Goal: Navigation & Orientation: Understand site structure

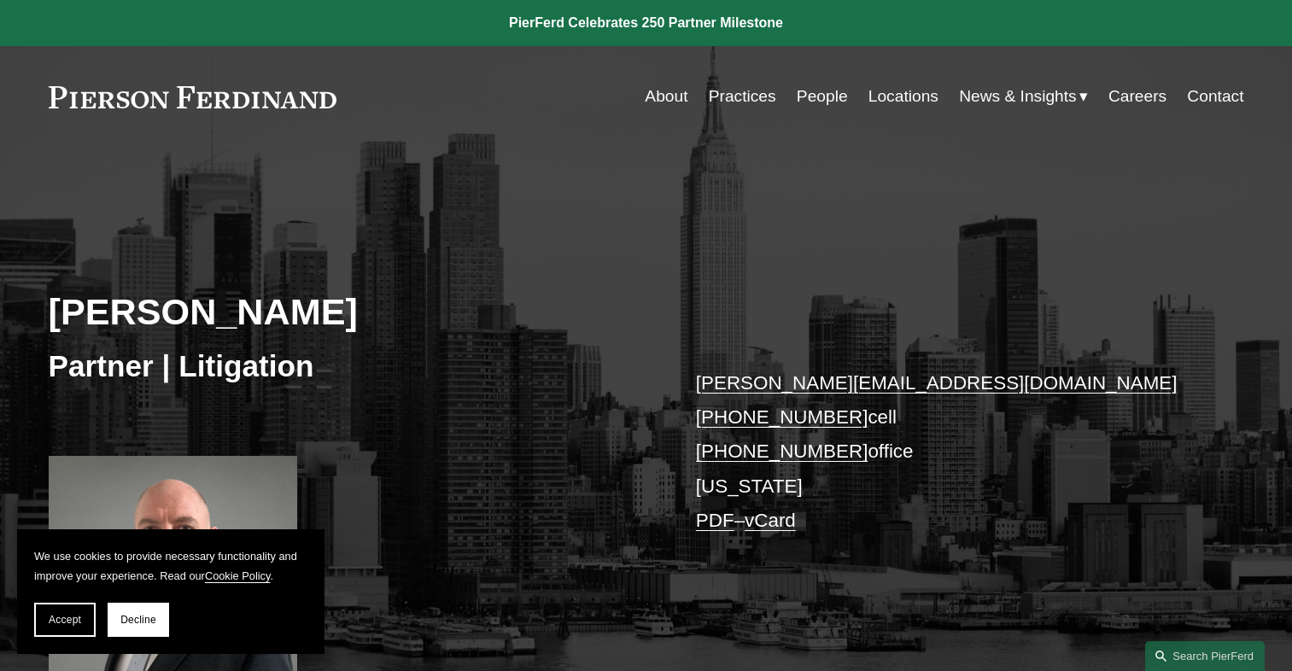
click at [271, 97] on link at bounding box center [193, 97] width 289 height 22
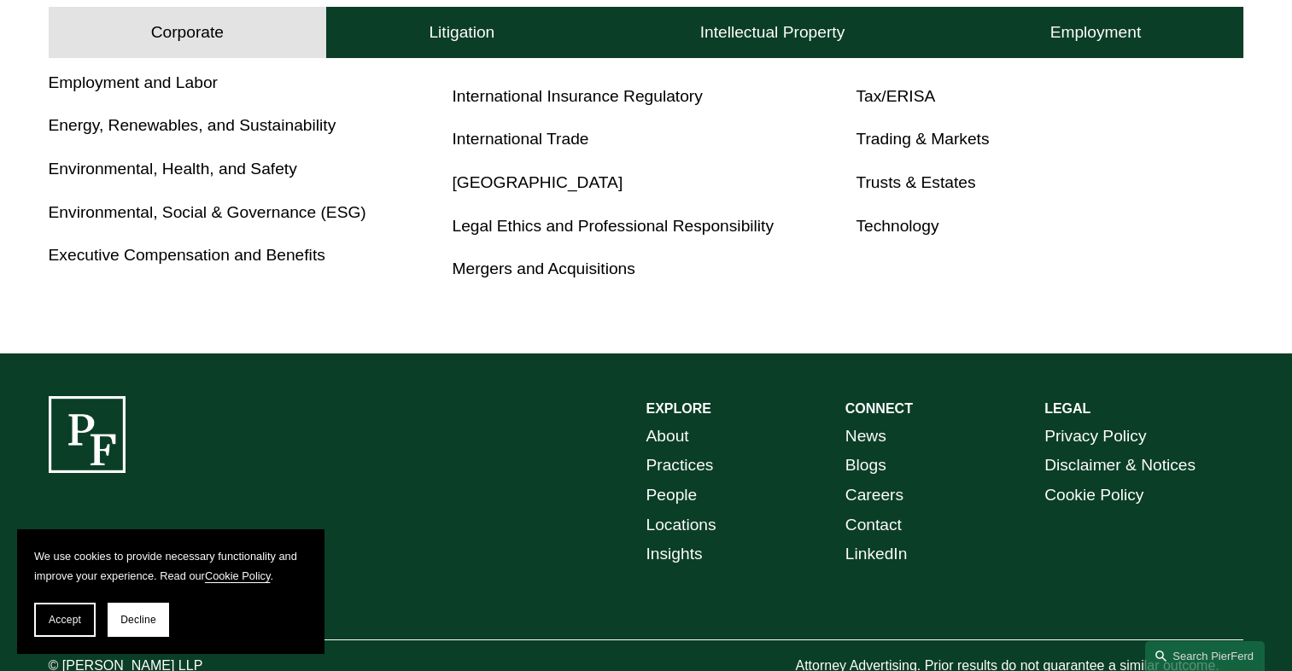
scroll to position [1206, 0]
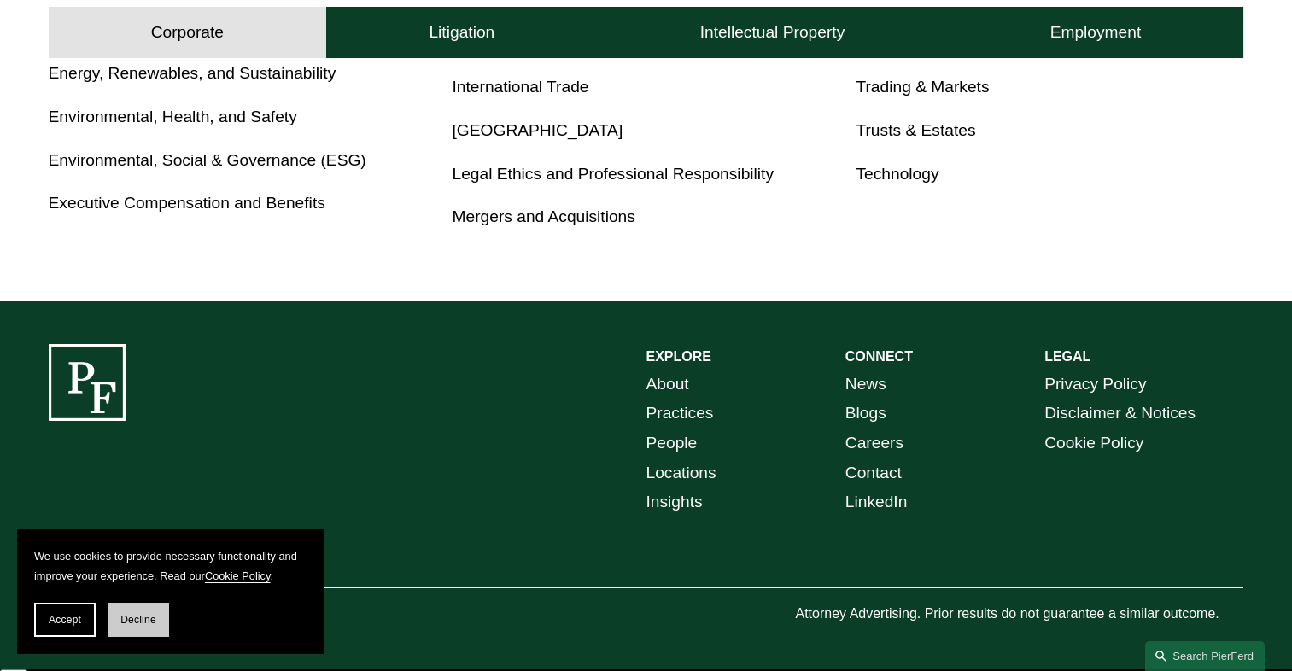
click at [131, 625] on span "Decline" at bounding box center [138, 620] width 36 height 12
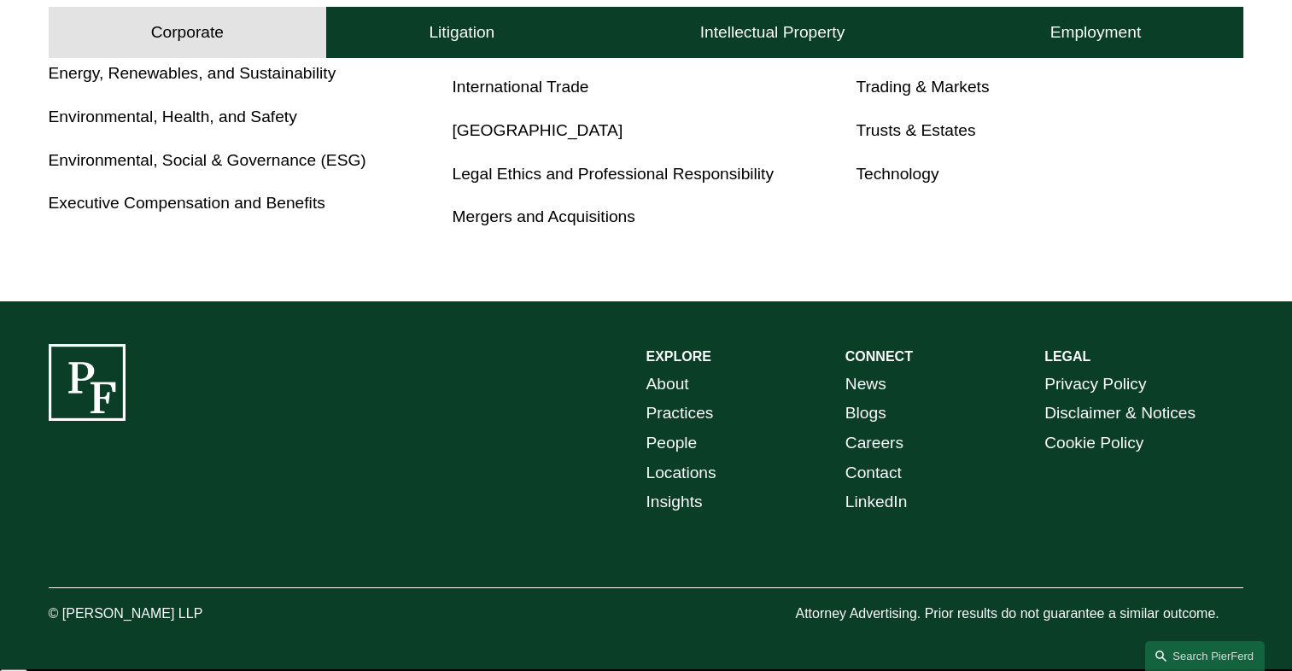
click at [91, 616] on p "© [PERSON_NAME] LLP" at bounding box center [173, 614] width 249 height 25
copy p "Pierson Ferdinand"
copy div "Pierson Ferdinand LLP"
drag, startPoint x: 91, startPoint y: 616, endPoint x: 243, endPoint y: 620, distance: 152.9
click at [243, 620] on p "© [PERSON_NAME] LLP" at bounding box center [173, 614] width 249 height 25
